Goal: Task Accomplishment & Management: Complete application form

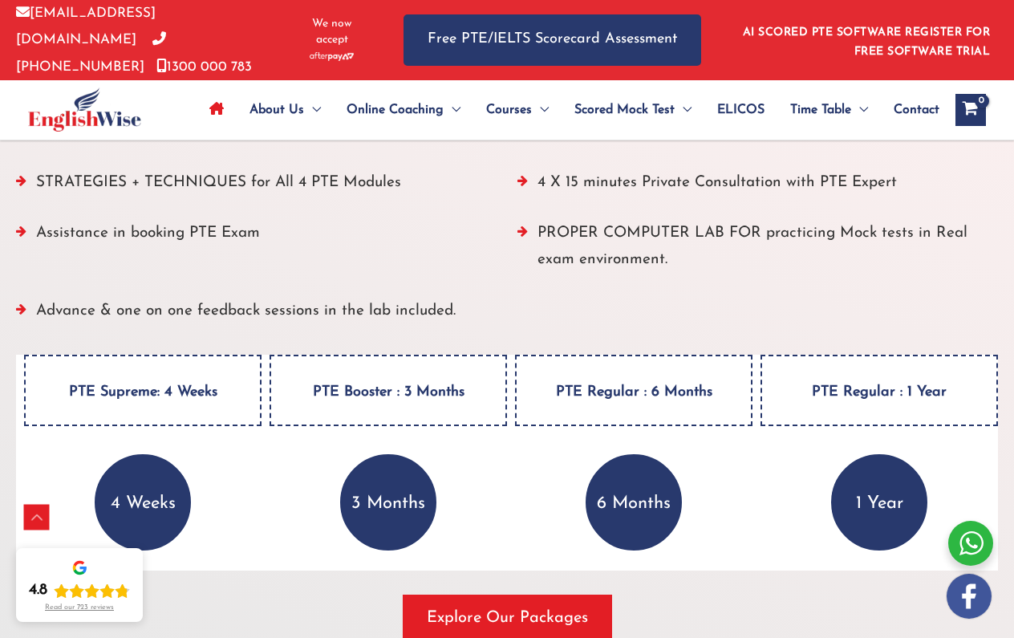
scroll to position [2149, 0]
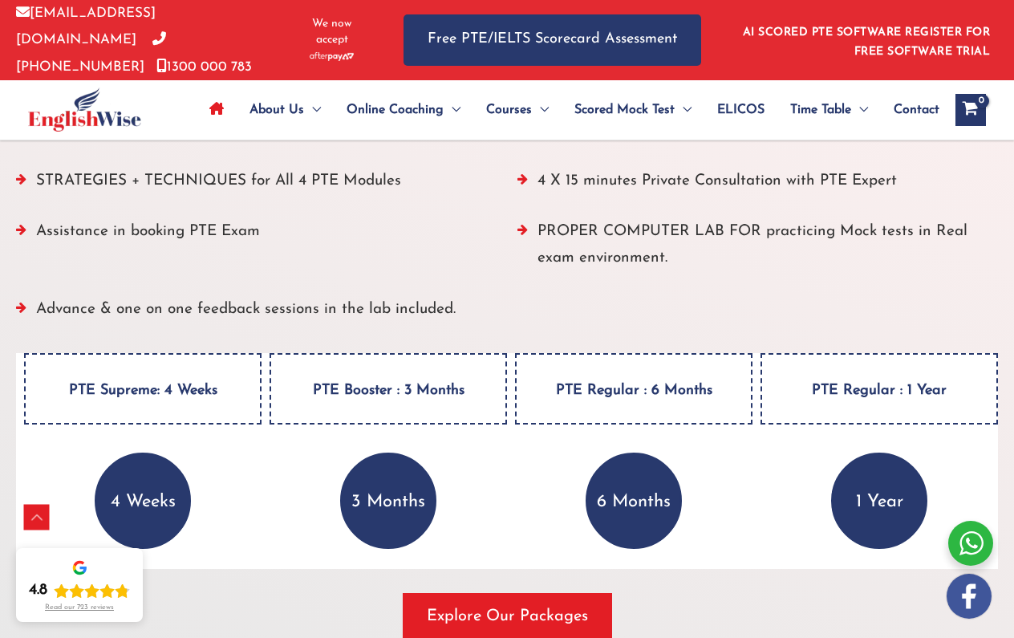
click at [130, 392] on h4 "PTE Supreme: 4 Weeks" at bounding box center [142, 388] width 237 height 71
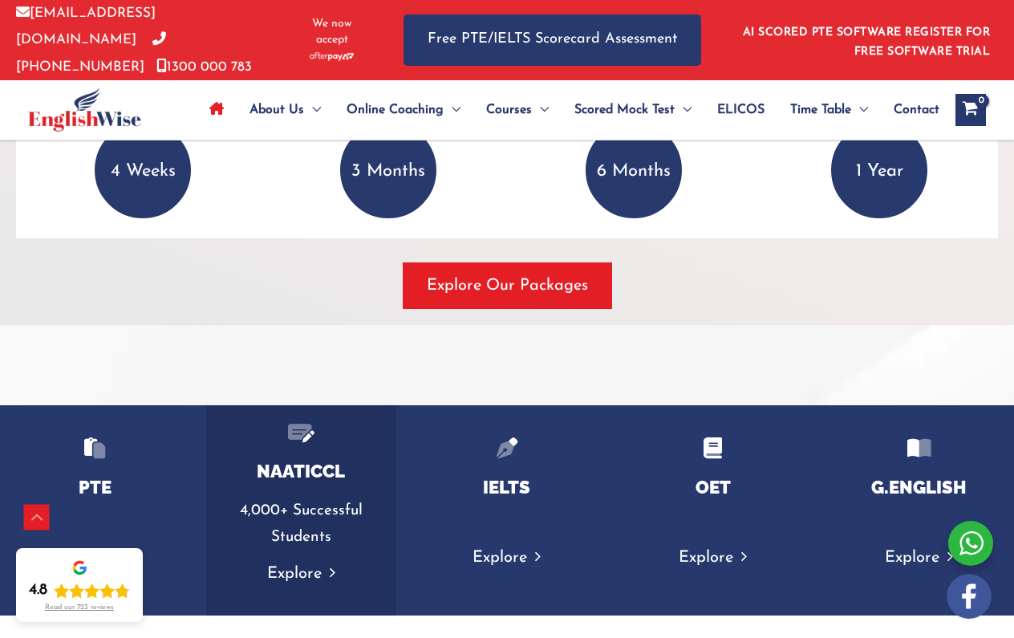
scroll to position [2456, 0]
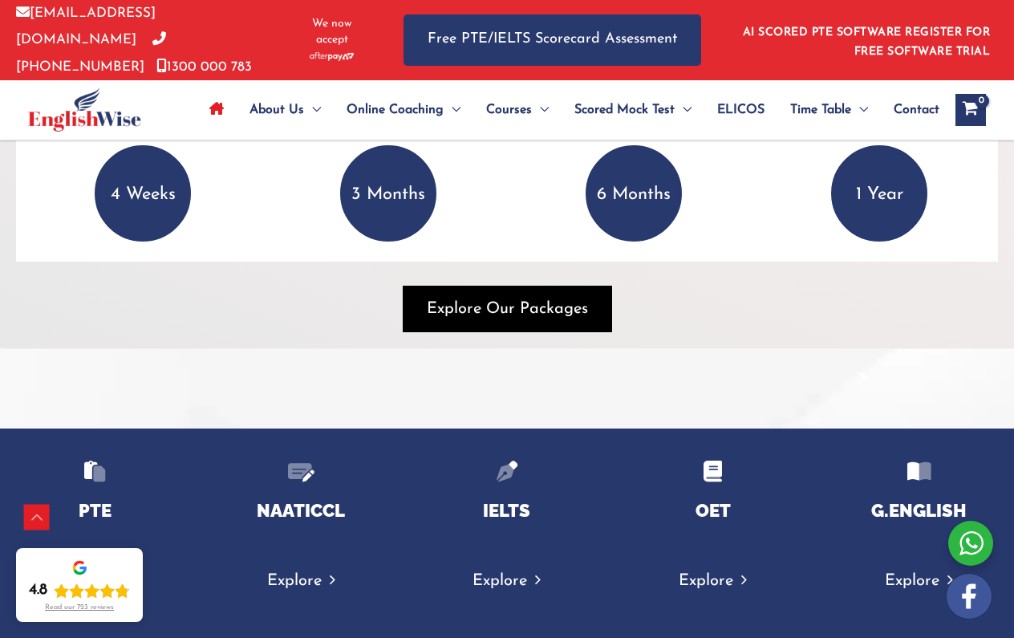
click at [513, 319] on span "button" at bounding box center [507, 308] width 209 height 47
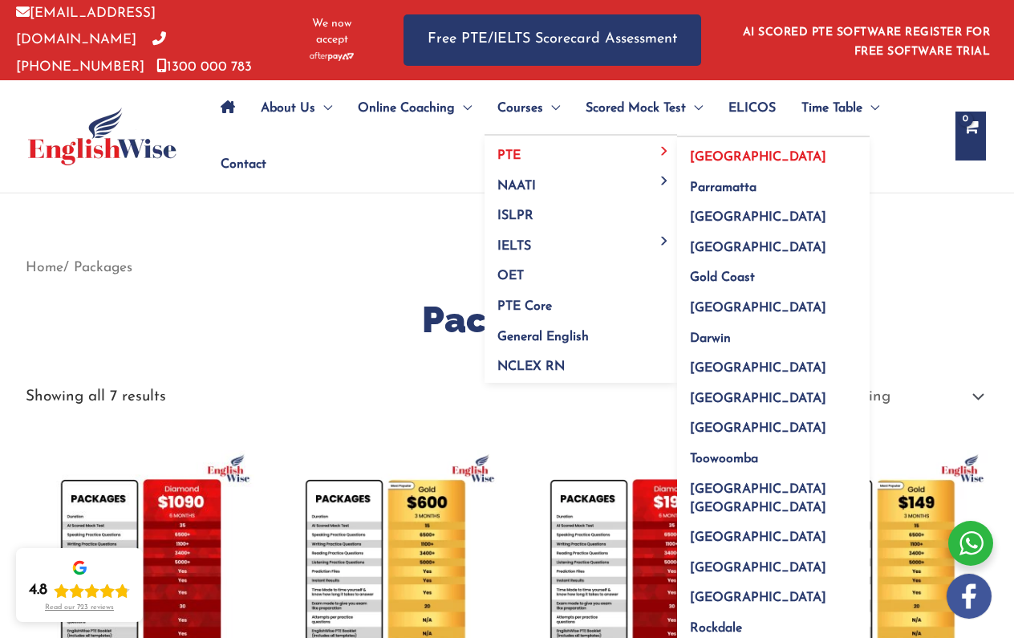
click at [713, 152] on span "[GEOGRAPHIC_DATA]" at bounding box center [758, 157] width 136 height 13
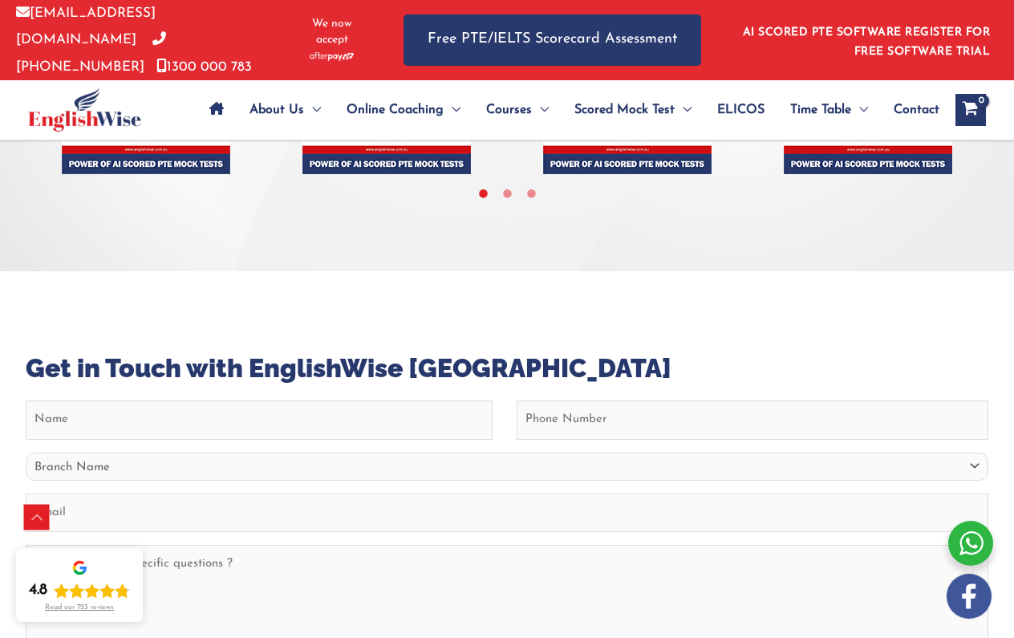
scroll to position [6209, 0]
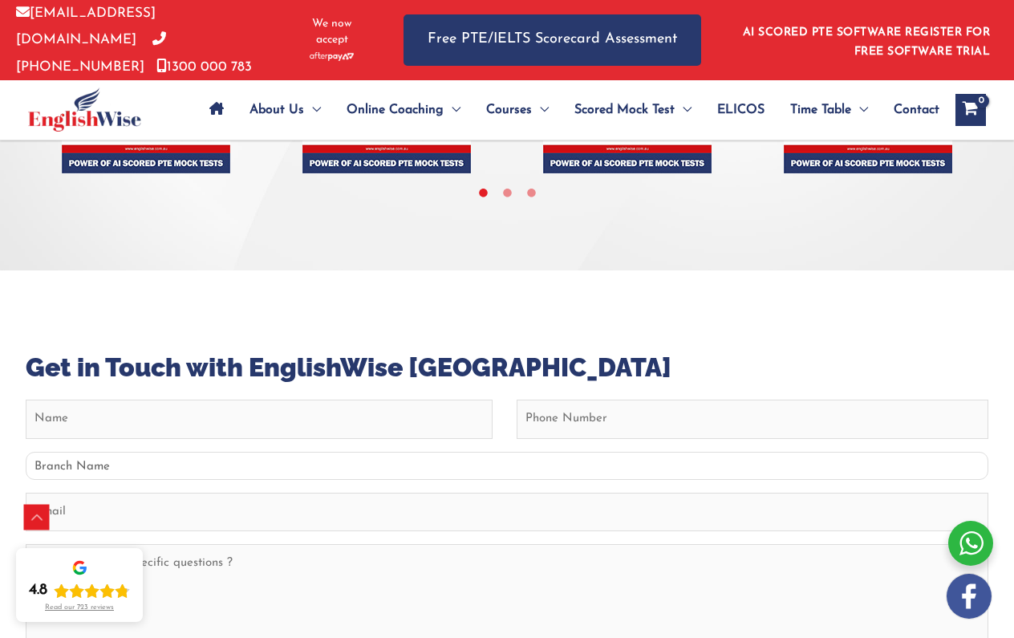
select select "[GEOGRAPHIC_DATA]"
type input "nicolas"
type input "0421827072"
click at [463, 544] on textarea "Do you have any specific questions ?" at bounding box center [507, 631] width 962 height 174
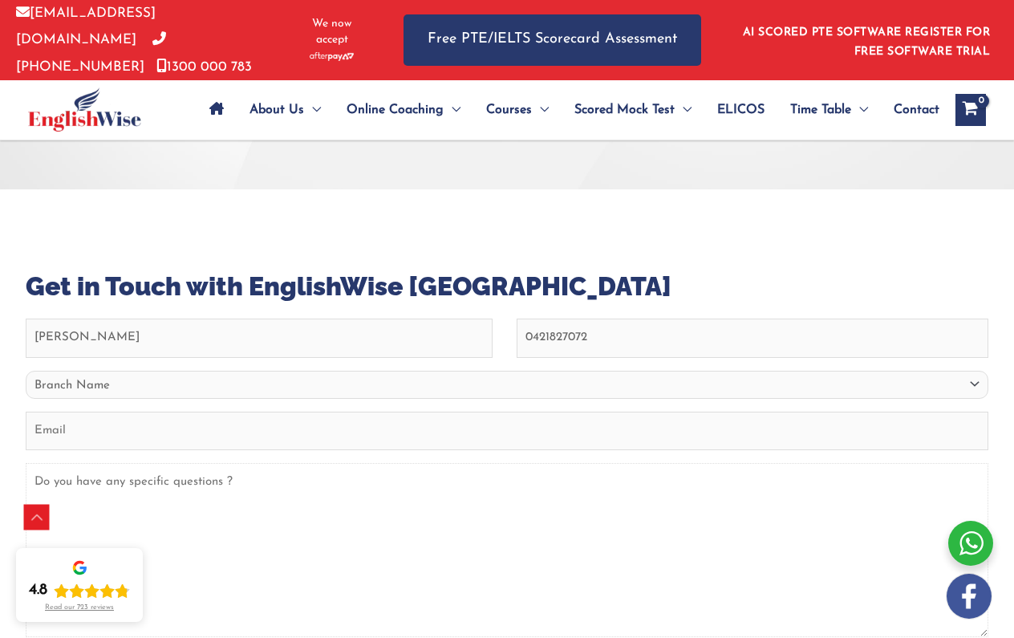
scroll to position [6293, 0]
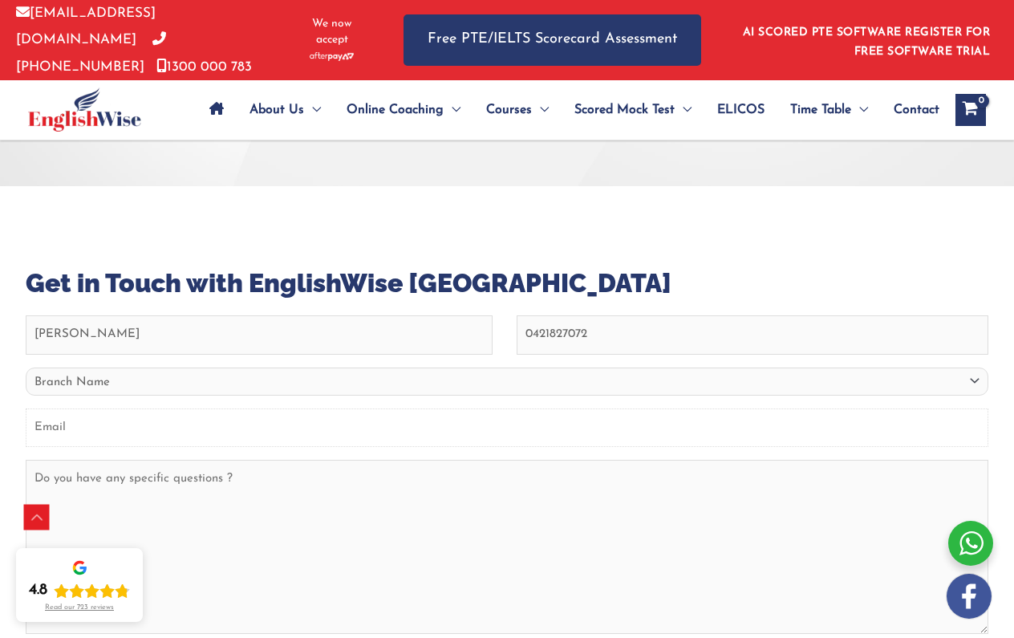
click at [403, 408] on input "Email (Required)" at bounding box center [507, 427] width 962 height 38
type input "nicolasd93@hotmail.com"
click at [350, 460] on textarea "Do you have any specific questions ?" at bounding box center [507, 547] width 962 height 174
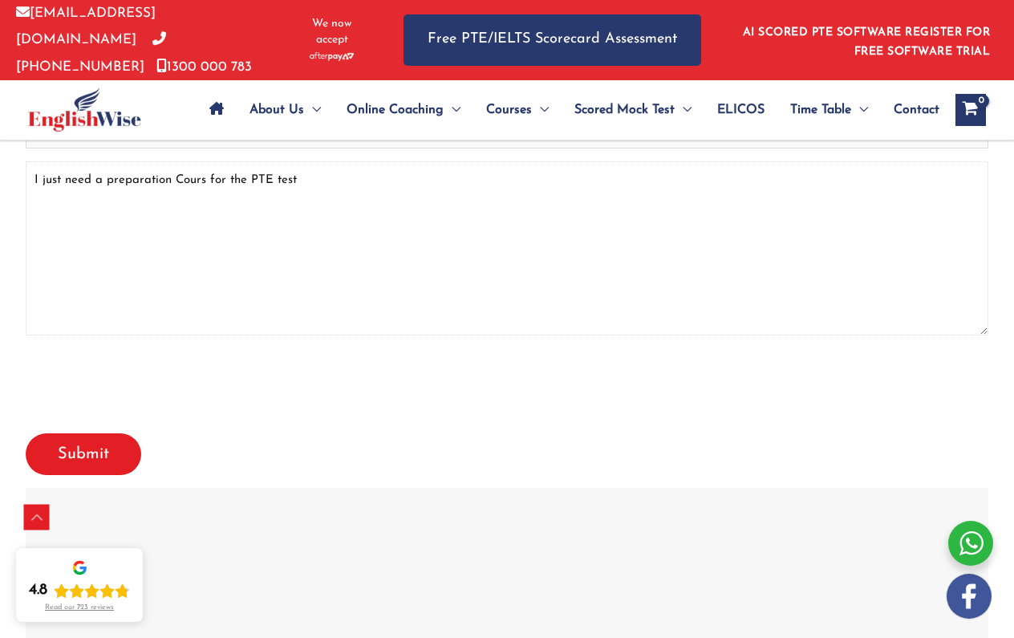
scroll to position [6594, 0]
type textarea "I just need a preparation Cours for the PTE test"
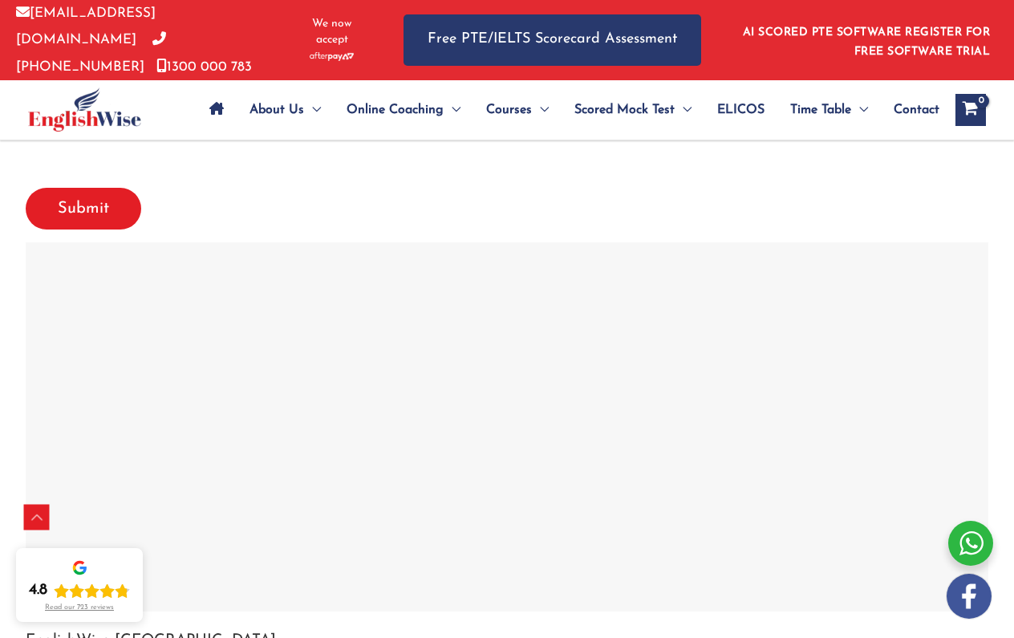
scroll to position [6841, 0]
click at [958, 488] on div at bounding box center [507, 421] width 954 height 361
click at [954, 483] on div at bounding box center [507, 421] width 954 height 361
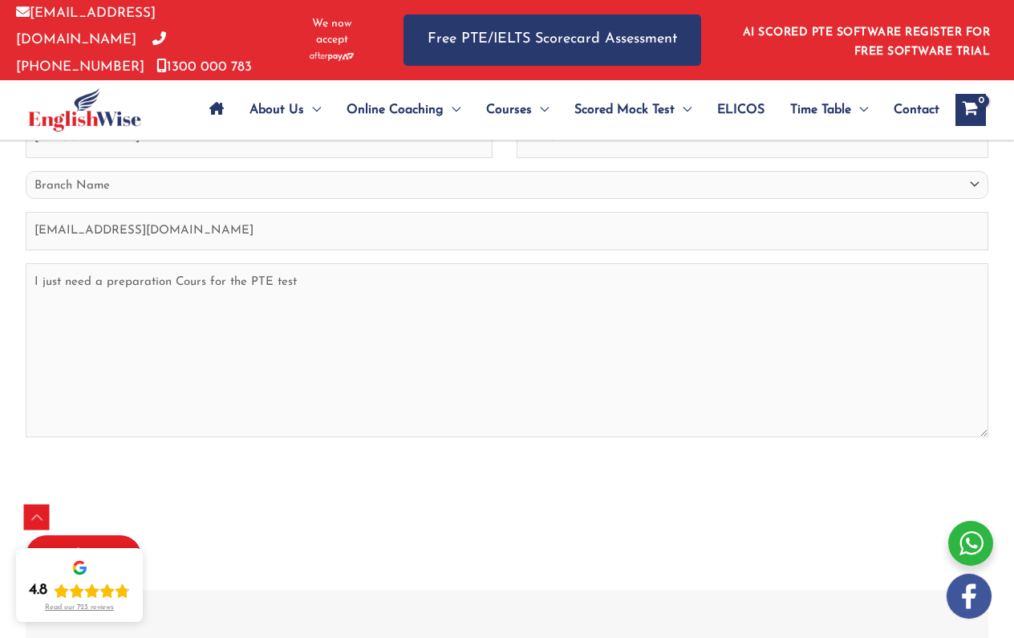
scroll to position [6533, 0]
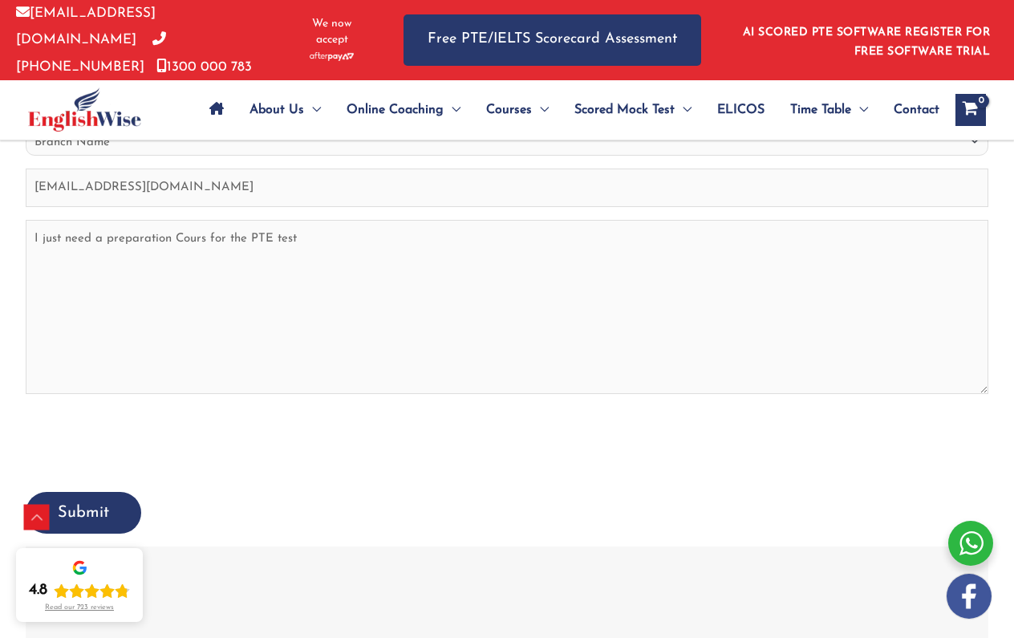
click at [89, 492] on input "Submit" at bounding box center [83, 513] width 115 height 42
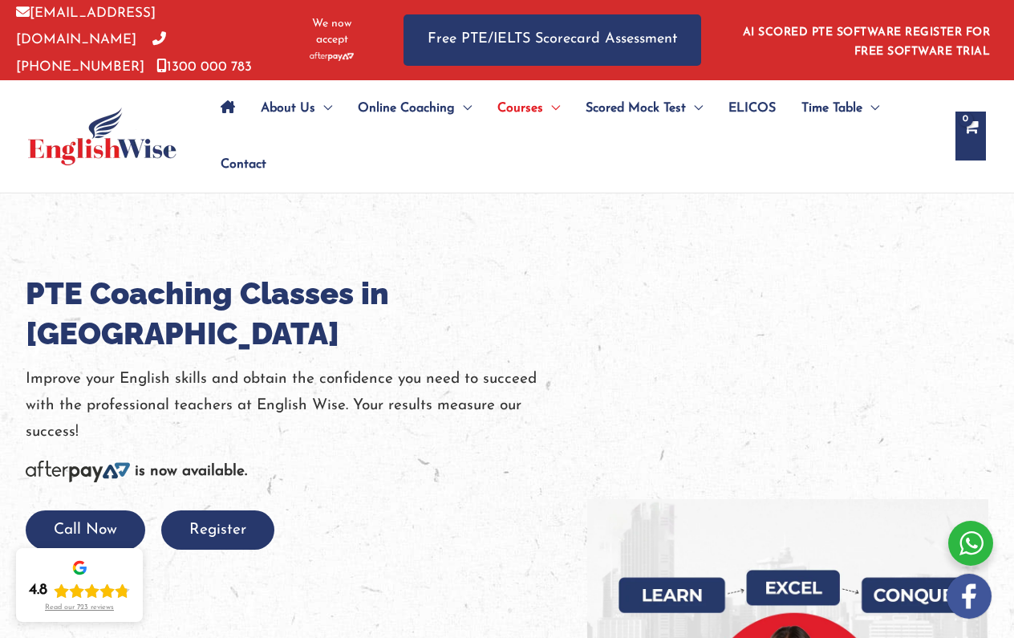
scroll to position [0, 0]
click at [417, 518] on div at bounding box center [507, 586] width 1014 height 787
